Goal: Information Seeking & Learning: Compare options

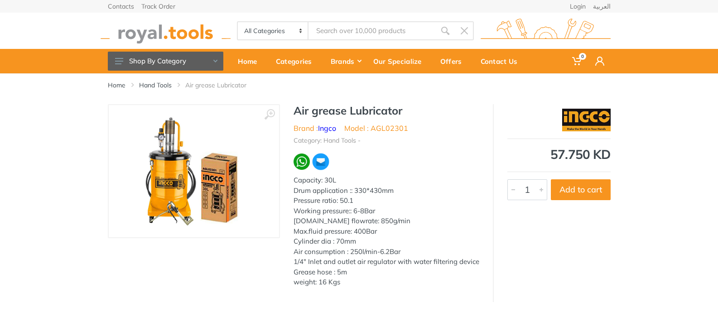
click at [323, 30] on input "Site search" at bounding box center [371, 30] width 127 height 19
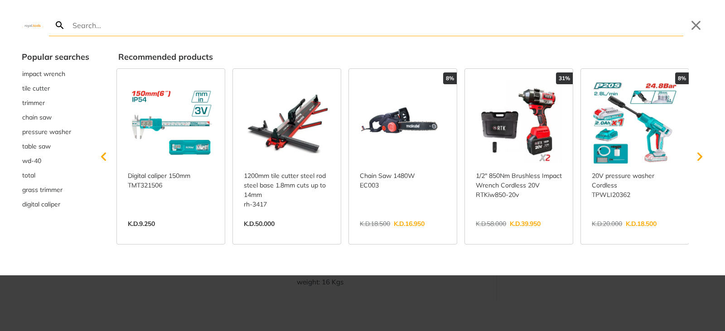
click at [79, 24] on input "Search" at bounding box center [377, 24] width 612 height 21
type input "g"
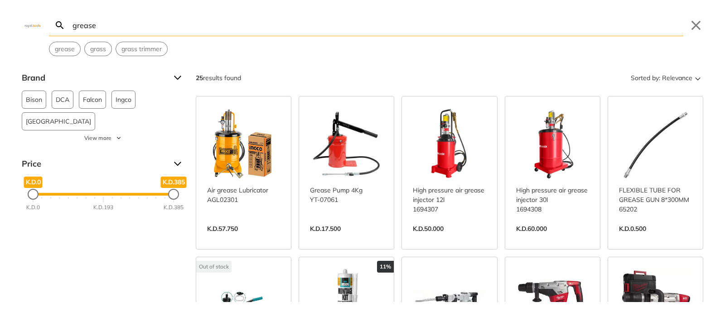
type input "grease"
click at [443, 238] on link "View more →" at bounding box center [449, 238] width 73 height 0
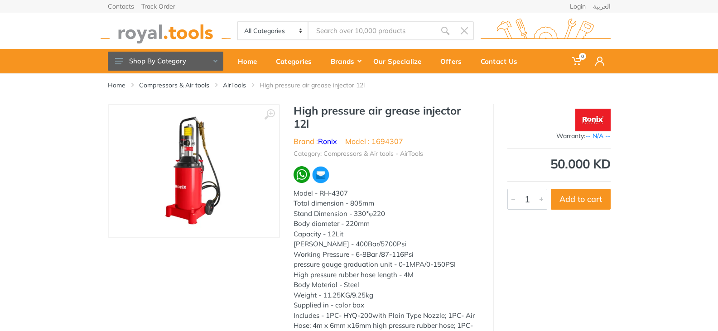
type input "grease"
click at [187, 186] on img at bounding box center [194, 171] width 114 height 114
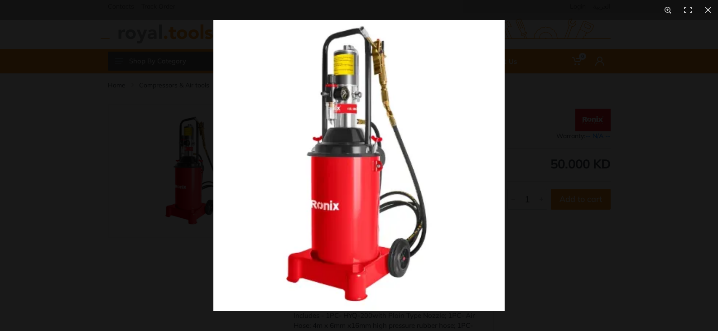
click at [462, 204] on img at bounding box center [358, 165] width 291 height 291
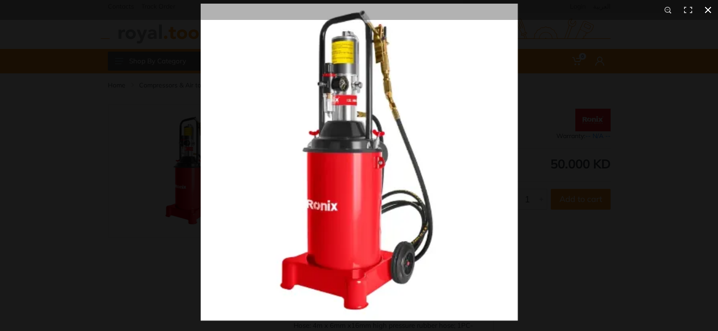
click at [707, 10] on button at bounding box center [708, 10] width 20 height 20
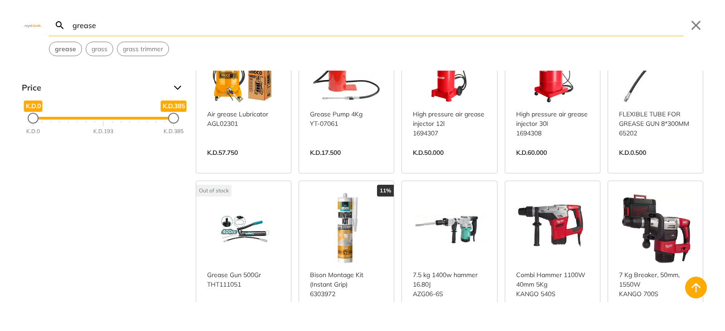
scroll to position [45, 0]
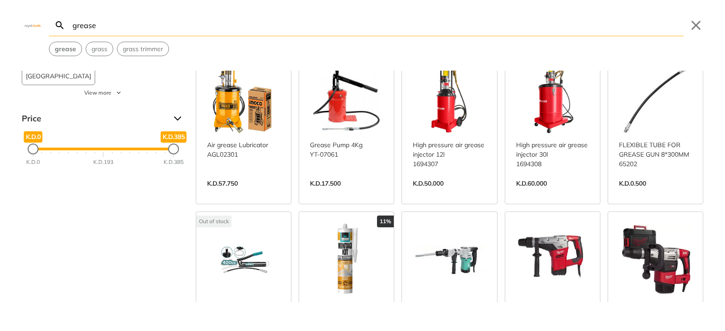
click at [548, 193] on link "View more →" at bounding box center [552, 193] width 73 height 0
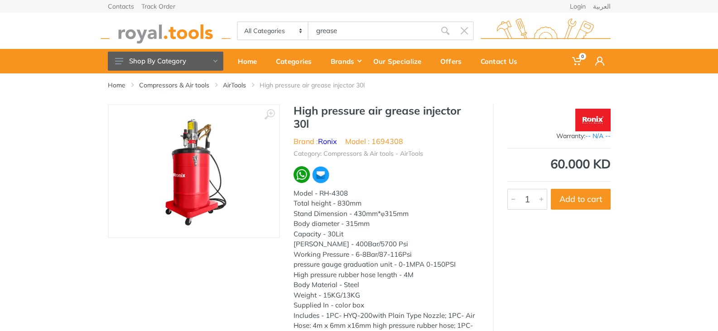
click at [590, 118] on img at bounding box center [592, 120] width 35 height 23
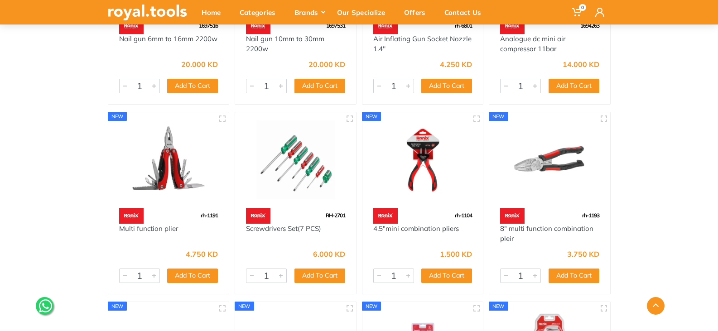
scroll to position [2943, 0]
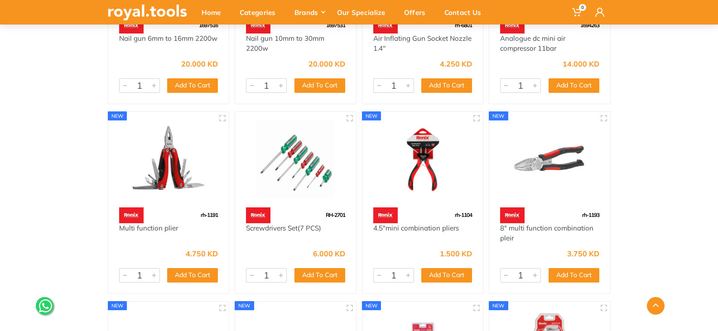
drag, startPoint x: 501, startPoint y: 214, endPoint x: 521, endPoint y: 241, distance: 33.7
drag, startPoint x: 521, startPoint y: 241, endPoint x: 459, endPoint y: 193, distance: 78.1
click at [459, 193] on img at bounding box center [422, 159] width 105 height 78
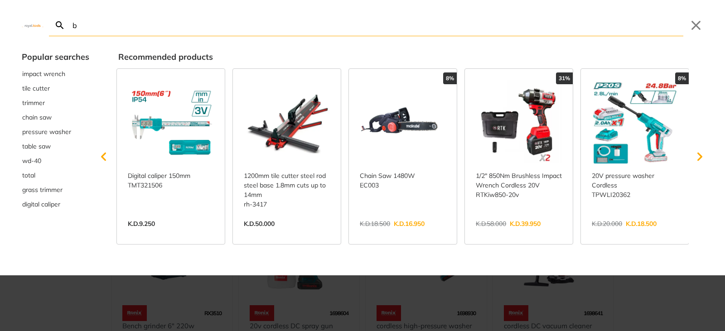
type input "b"
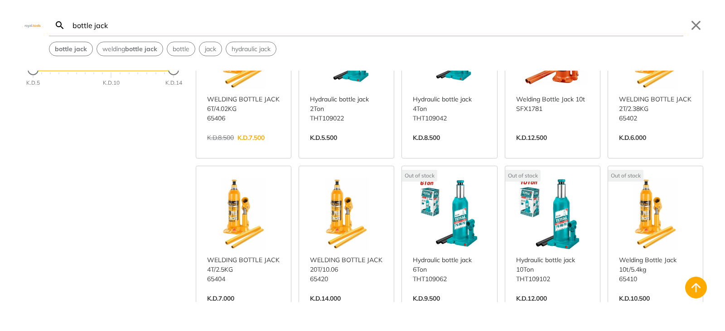
scroll to position [91, 0]
type input "bottle jack"
click at [530, 308] on link "View more →" at bounding box center [552, 308] width 73 height 0
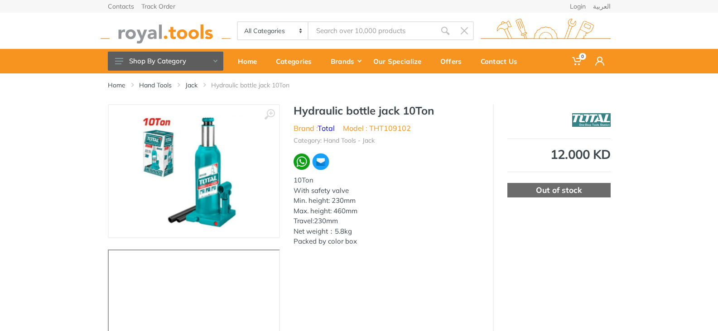
type input "bottle jack"
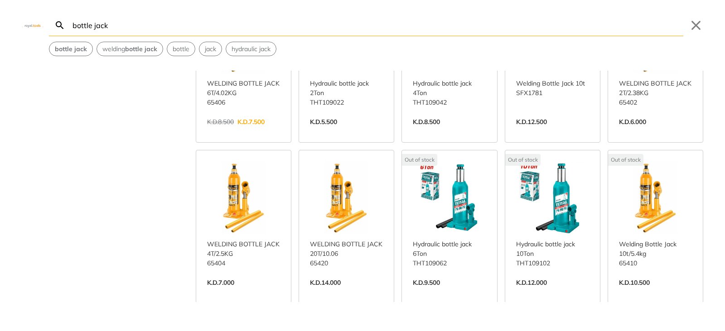
scroll to position [107, 0]
click at [92, 23] on input "bottle jack" at bounding box center [377, 24] width 612 height 21
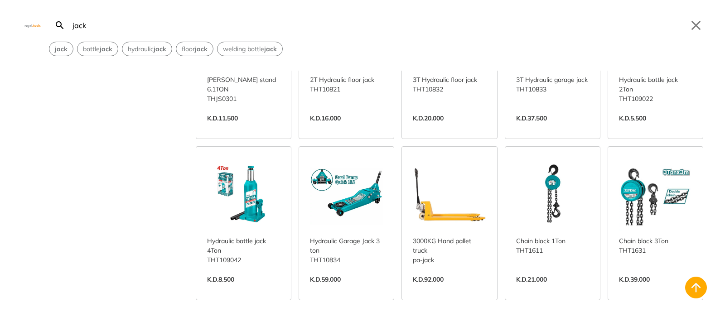
scroll to position [272, 0]
type input "jack"
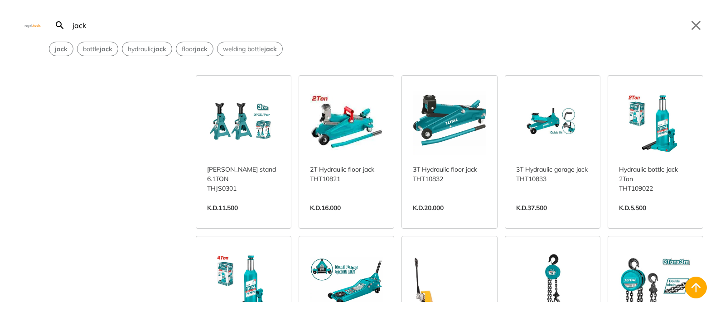
scroll to position [181, 0]
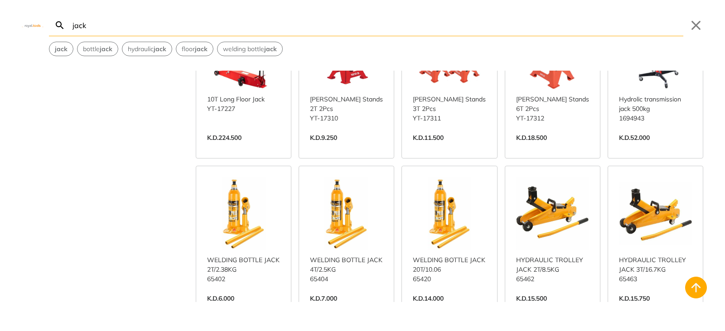
scroll to position [906, 0]
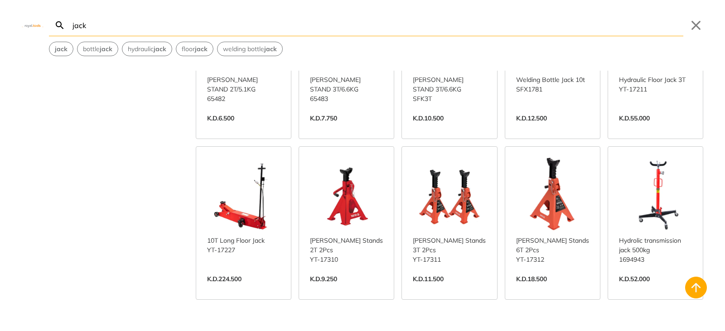
scroll to position [770, 0]
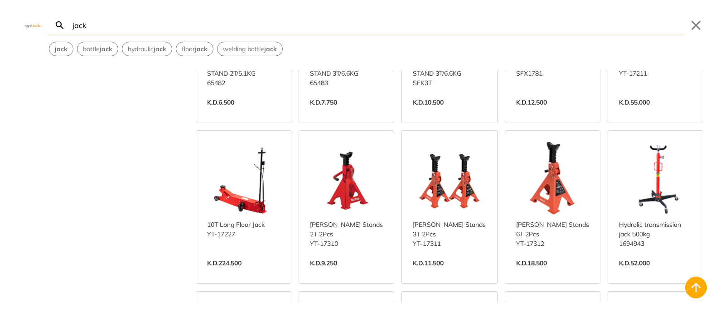
click at [242, 273] on link "View more →" at bounding box center [243, 273] width 73 height 0
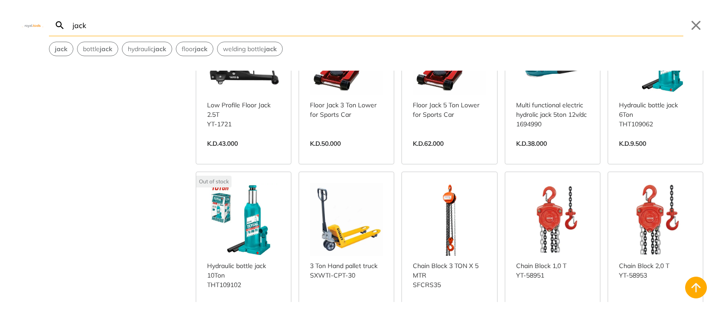
scroll to position [1234, 0]
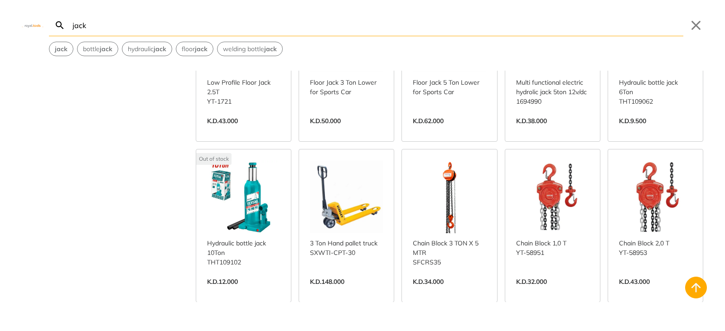
click at [645, 291] on link "View more →" at bounding box center [655, 291] width 73 height 0
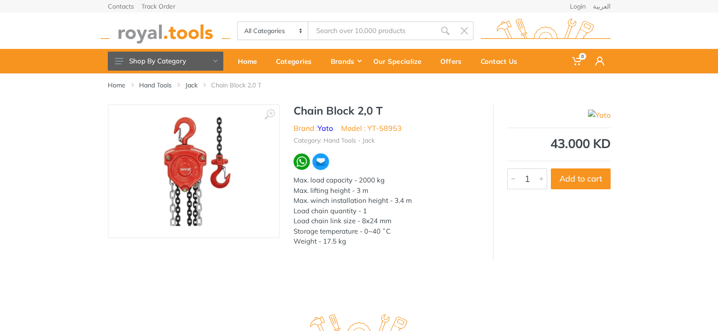
type input "jack"
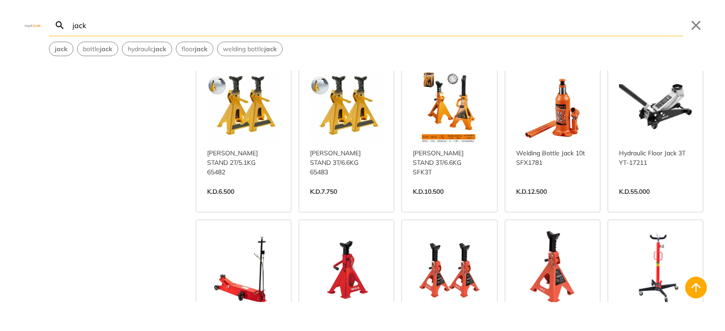
scroll to position [726, 0]
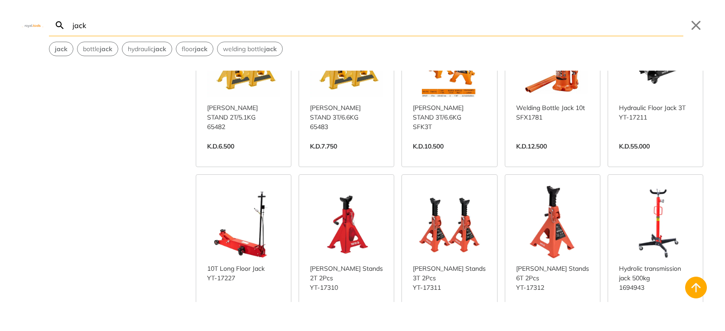
click at [258, 317] on link "View more →" at bounding box center [243, 317] width 73 height 0
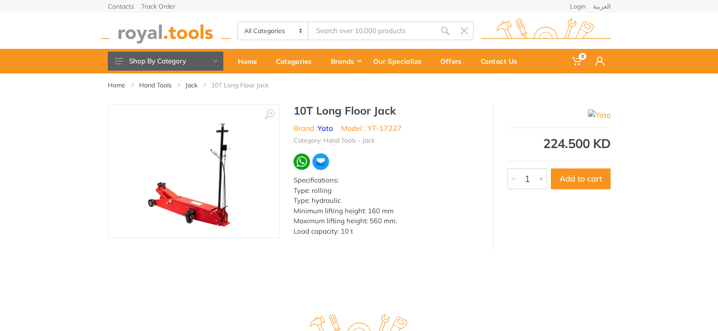
type input "jack"
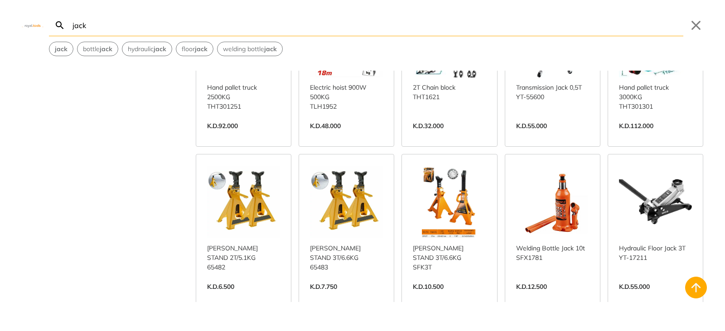
scroll to position [567, 0]
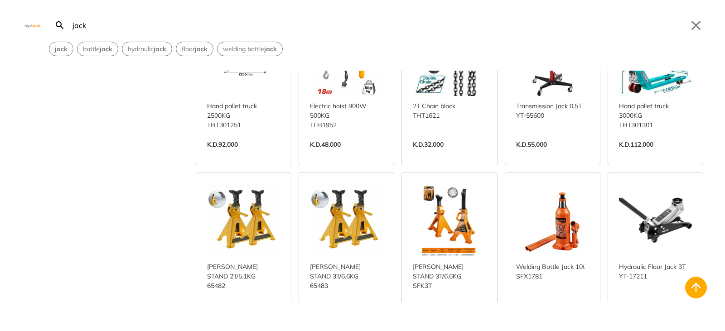
click at [661, 315] on link "View more →" at bounding box center [655, 315] width 73 height 0
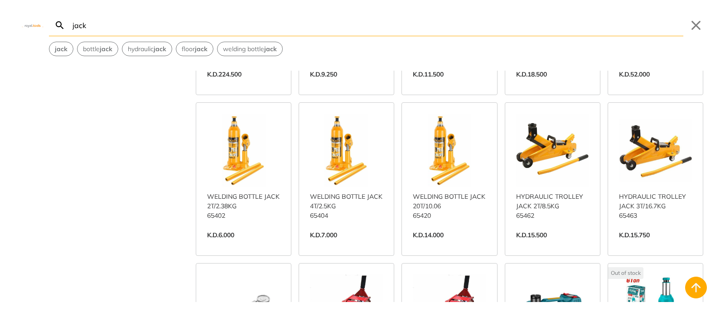
scroll to position [951, 0]
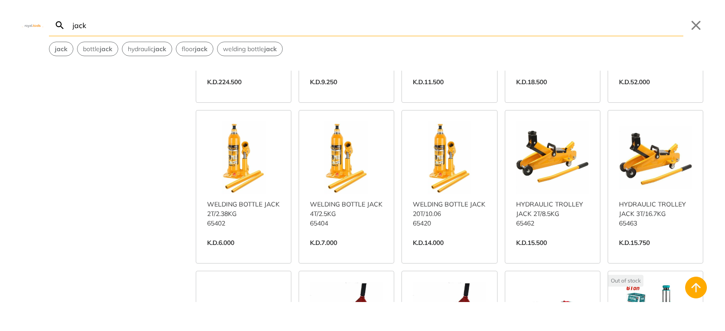
click at [639, 252] on link "View more →" at bounding box center [655, 252] width 73 height 0
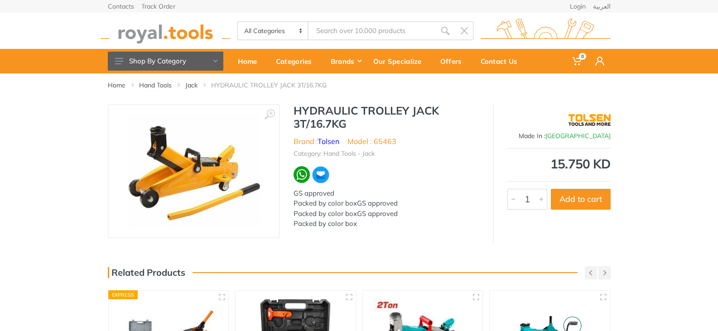
type input "jack"
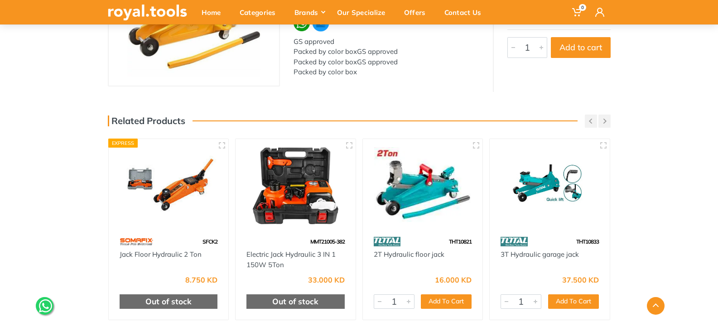
scroll to position [181, 0]
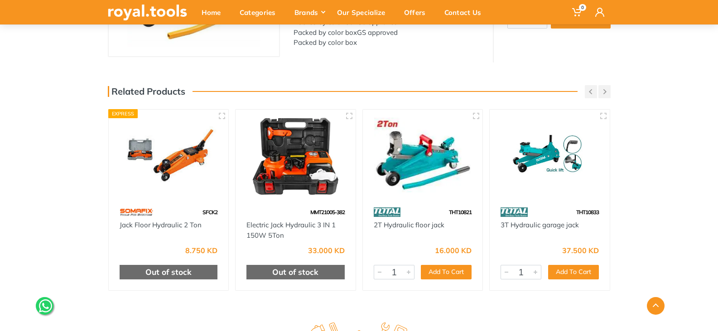
click at [551, 154] on img at bounding box center [550, 156] width 104 height 77
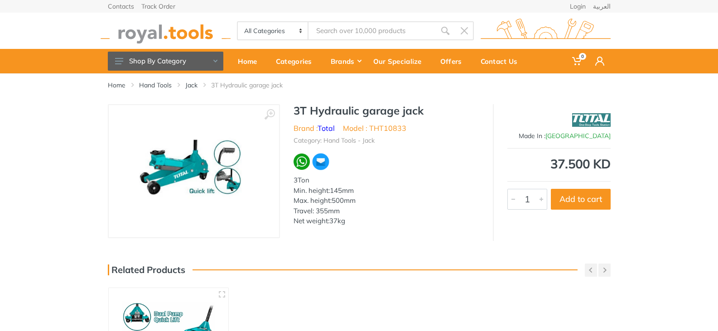
drag, startPoint x: 326, startPoint y: 29, endPoint x: 348, endPoint y: 50, distance: 30.1
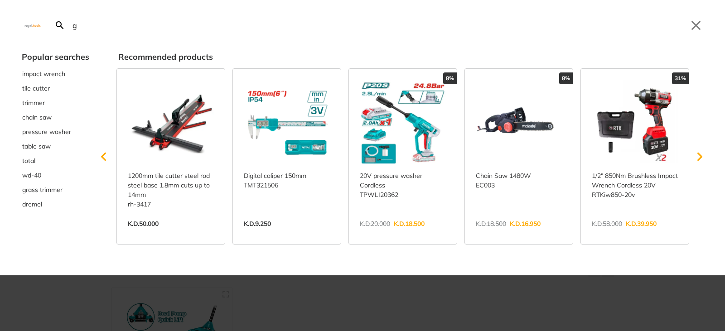
type input "g"
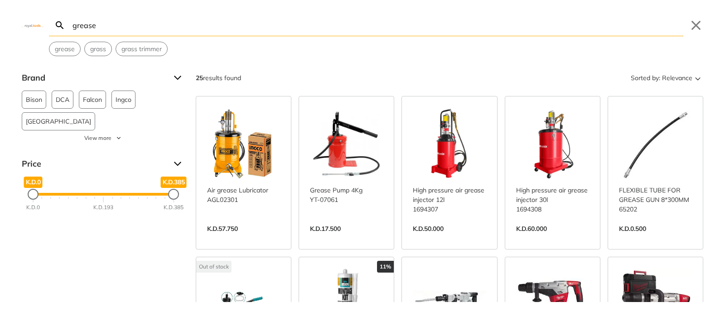
type input "grease"
click at [549, 238] on link "View more →" at bounding box center [552, 238] width 73 height 0
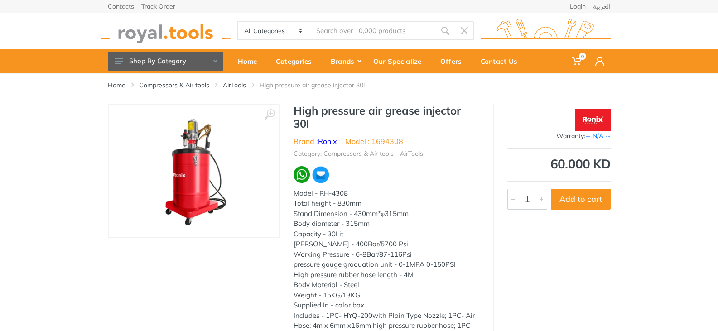
type input "grease"
